Goal: Information Seeking & Learning: Learn about a topic

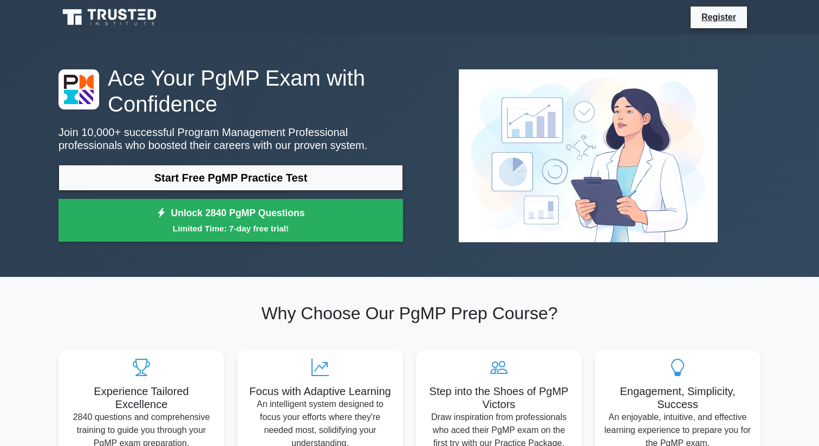
click at [162, 328] on div "Why Choose Our PgMP Prep Course? Experience Tailored Excellence 2840 questions …" at bounding box center [409, 380] width 715 height 155
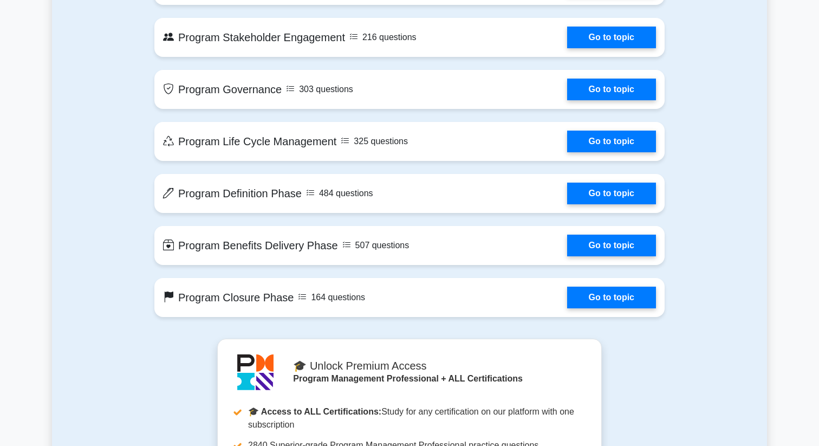
scroll to position [769, 0]
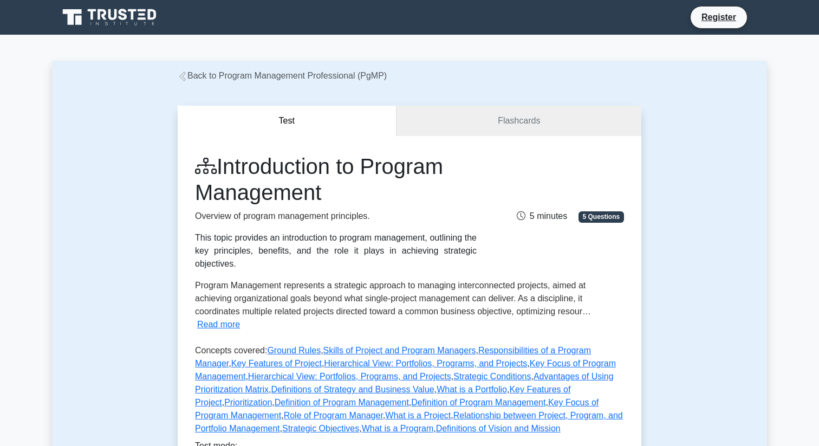
click at [425, 237] on div "This topic provides an introduction to program management, outlining the key pr…" at bounding box center [336, 250] width 282 height 39
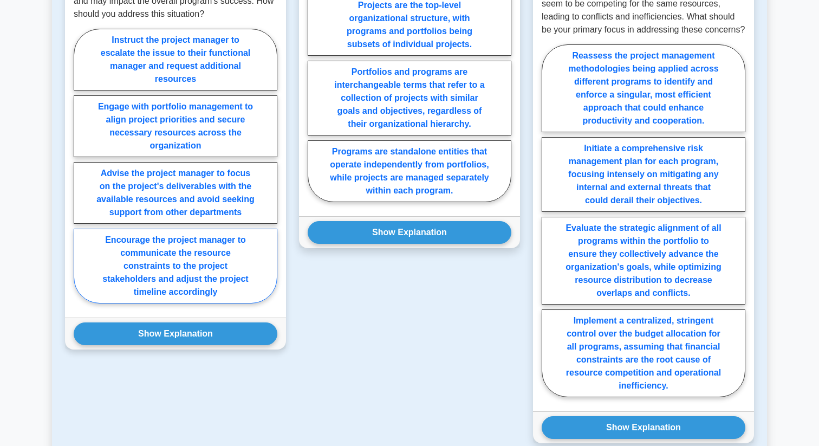
scroll to position [800, 0]
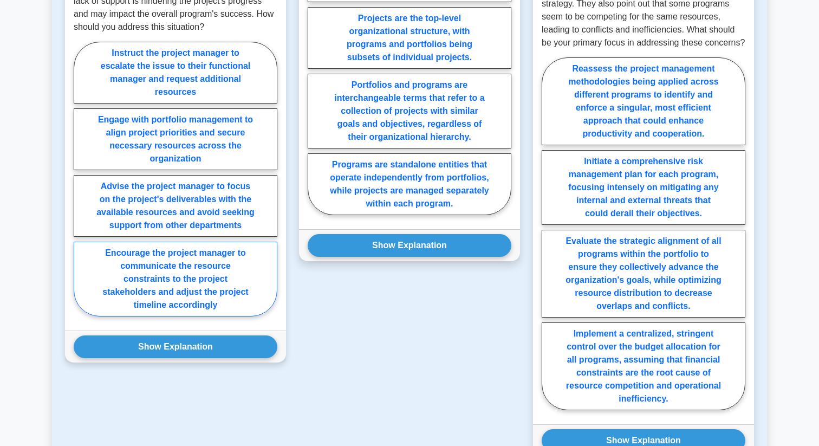
click at [206, 266] on label "Encourage the project manager to communicate the resource constraints to the pr…" at bounding box center [176, 279] width 204 height 75
click at [81, 186] on input "Encourage the project manager to communicate the resource constraints to the pr…" at bounding box center [77, 182] width 7 height 7
radio input "true"
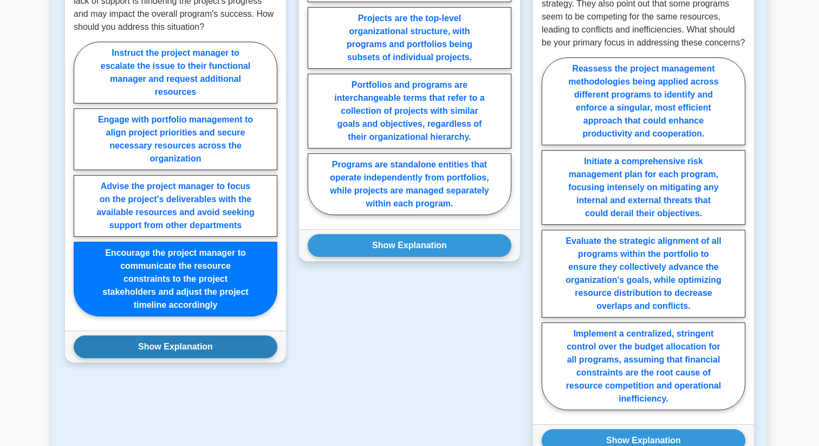
click at [193, 342] on button "Show Explanation" at bounding box center [176, 346] width 204 height 23
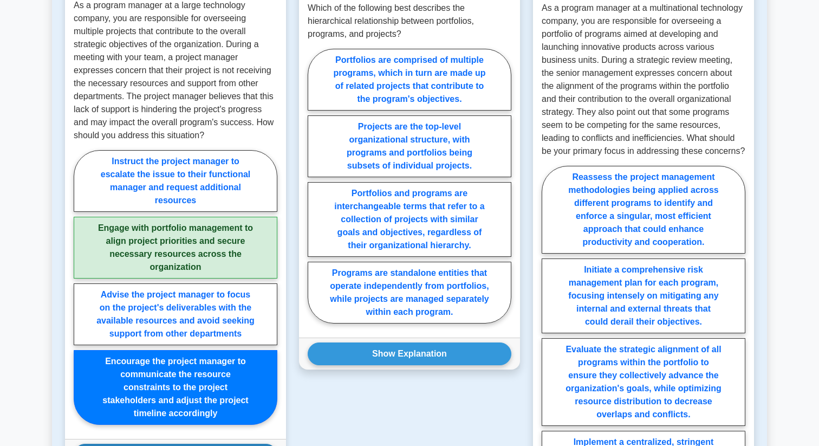
scroll to position [718, 0]
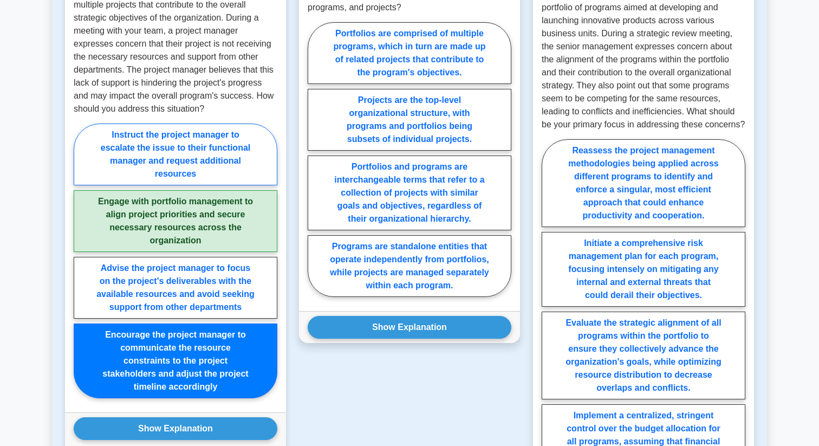
drag, startPoint x: 275, startPoint y: 393, endPoint x: 94, endPoint y: 146, distance: 305.9
click at [94, 157] on div "As a program manager at a large technology company, you are responsible for ove…" at bounding box center [175, 188] width 221 height 449
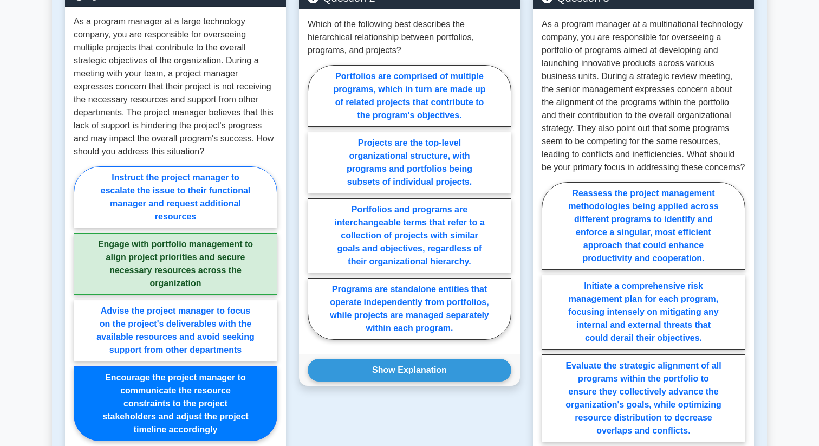
scroll to position [647, 0]
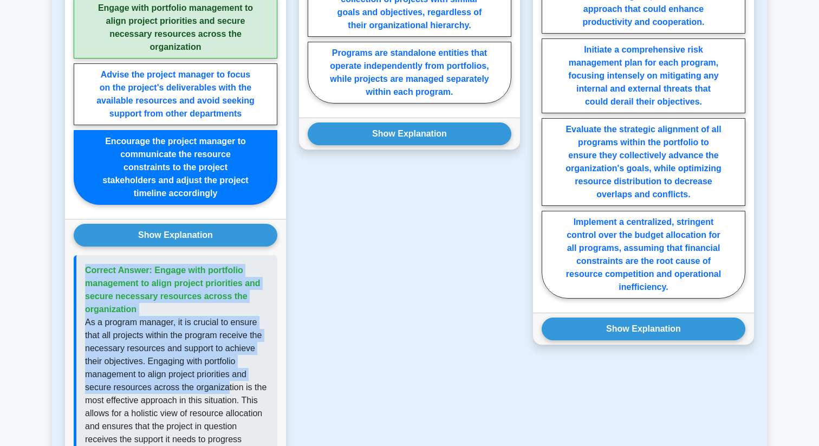
drag, startPoint x: 74, startPoint y: 36, endPoint x: 275, endPoint y: 316, distance: 344.4
click at [227, 376] on div "Question 1 As a program manager at a large technology company, you are responsi…" at bounding box center [175, 188] width 221 height 880
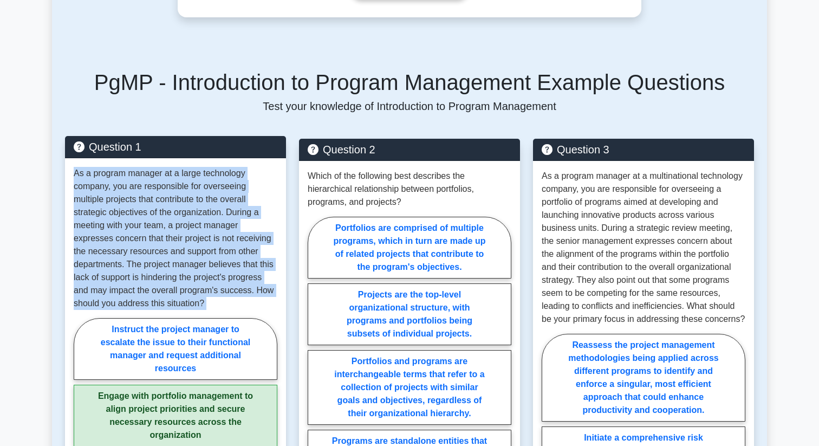
scroll to position [410, 0]
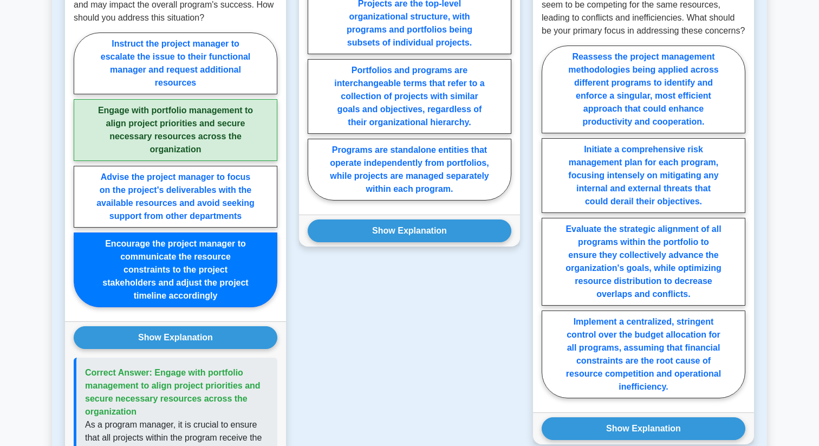
scroll to position [824, 0]
